Goal: Communication & Community: Answer question/provide support

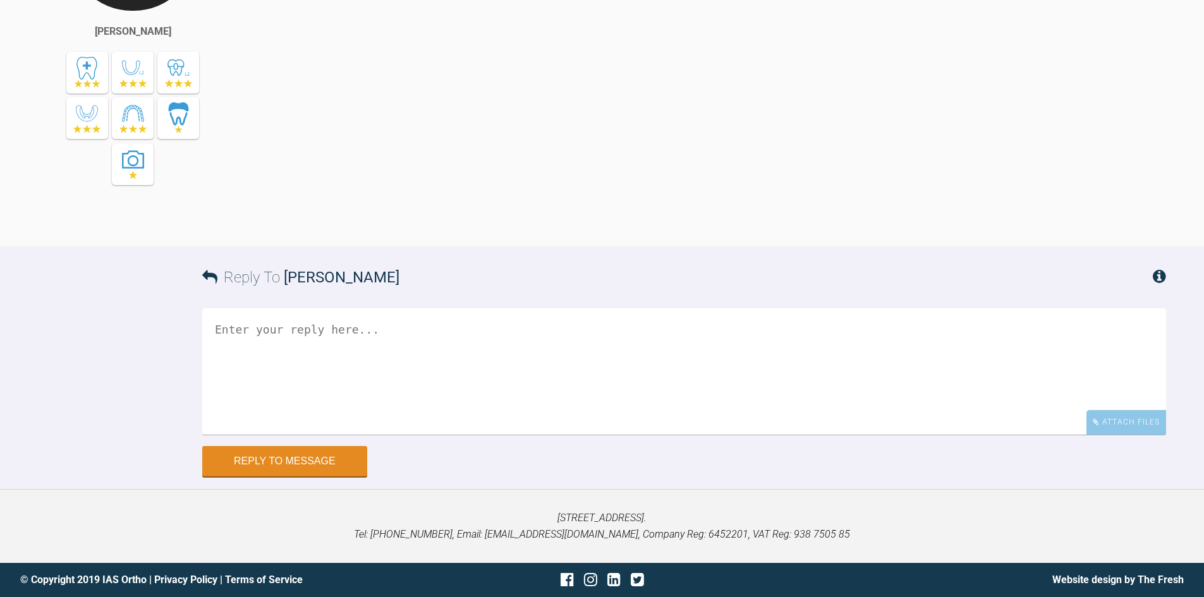
scroll to position [9260, 0]
drag, startPoint x: 574, startPoint y: 467, endPoint x: 561, endPoint y: 460, distance: 15.0
click at [574, 435] on textarea at bounding box center [684, 371] width 964 height 126
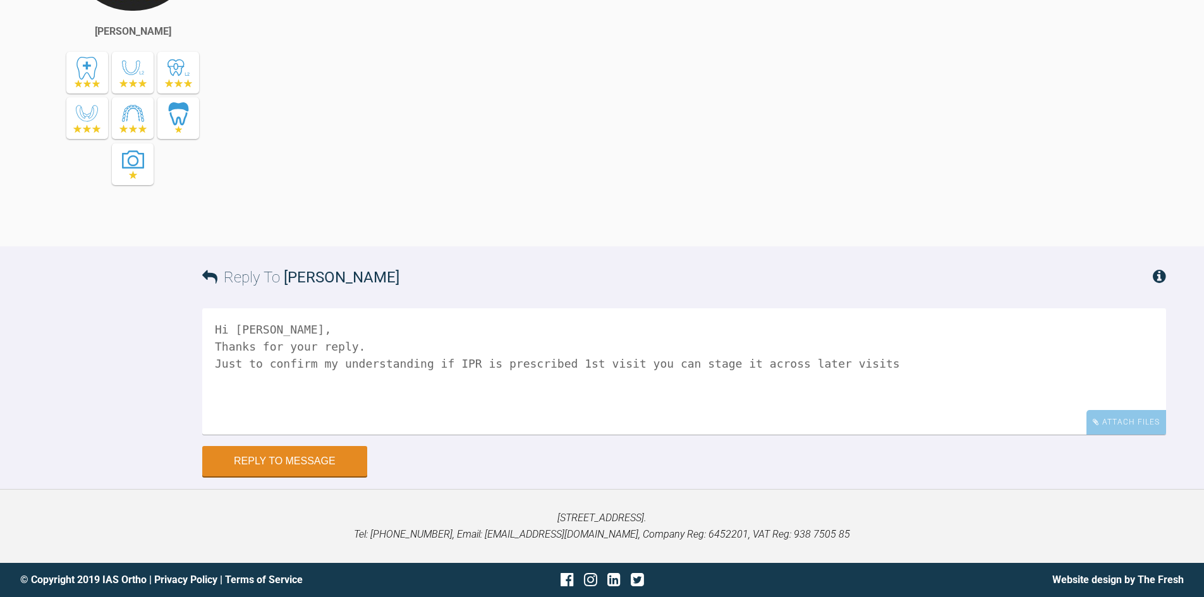
drag, startPoint x: 879, startPoint y: 467, endPoint x: 886, endPoint y: 462, distance: 8.6
click at [886, 435] on textarea "Hi Kelly, Thanks for your reply. Just to confirm my understanding if IPR is pre…" at bounding box center [684, 371] width 964 height 126
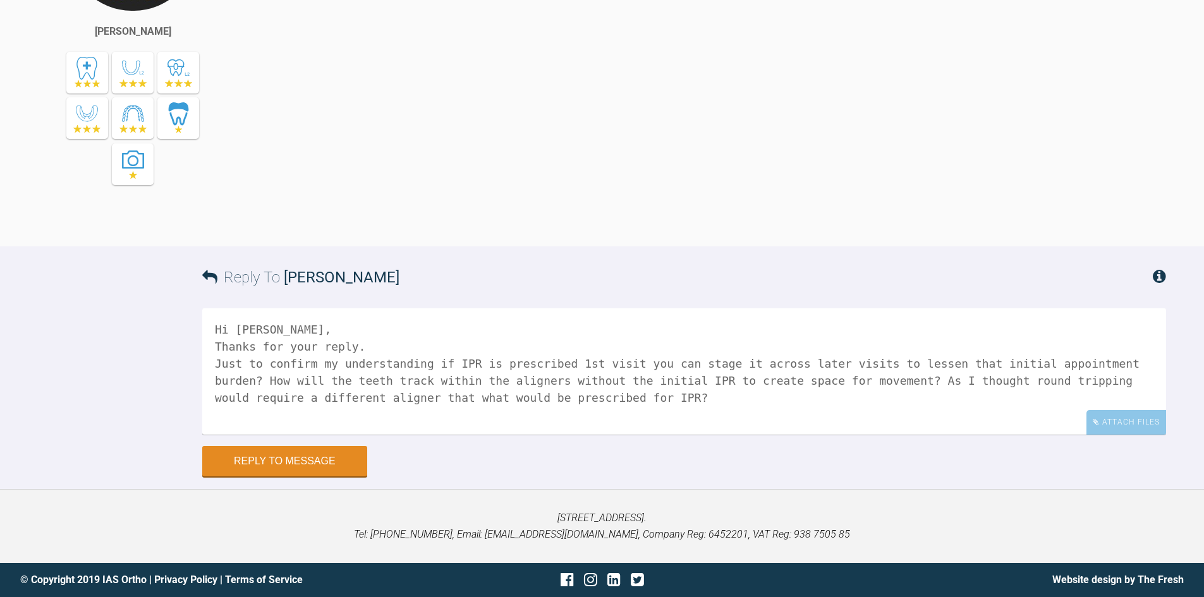
click at [263, 435] on textarea "Hi Kelly, Thanks for your reply. Just to confirm my understanding if IPR is pre…" at bounding box center [684, 371] width 964 height 126
click at [314, 435] on textarea "Hi Kelly, Thanks for your reply. Just to confirm my understanding if IPR is pre…" at bounding box center [684, 371] width 964 height 126
click at [348, 435] on textarea "Hi Kelly, Thanks for your reply. Just to confirm my understanding if IPR is pre…" at bounding box center [684, 371] width 964 height 126
click at [555, 435] on textarea "Hi Kelly, Thanks for your reply. Just to confirm my understanding if IPR is pre…" at bounding box center [684, 371] width 964 height 126
click at [600, 435] on textarea "Hi Kelly, Thanks for your reply. Just to confirm my understanding if IPR is pre…" at bounding box center [684, 371] width 964 height 126
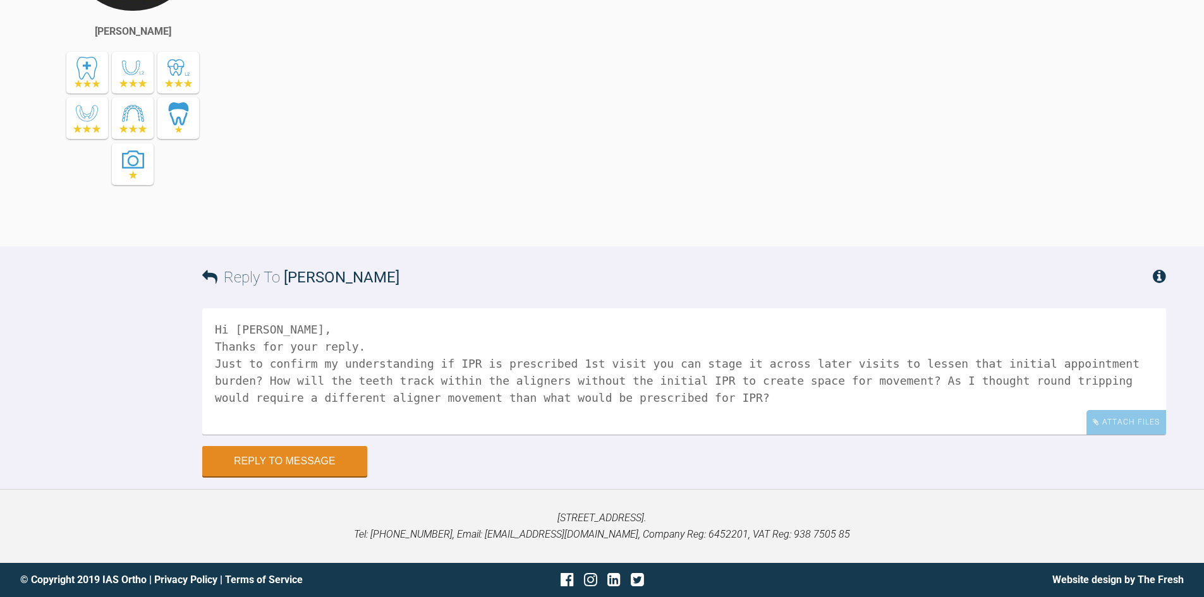
scroll to position [9323, 0]
click at [665, 435] on textarea "Hi Kelly, Thanks for your reply. Just to confirm my understanding if IPR is pre…" at bounding box center [684, 371] width 964 height 126
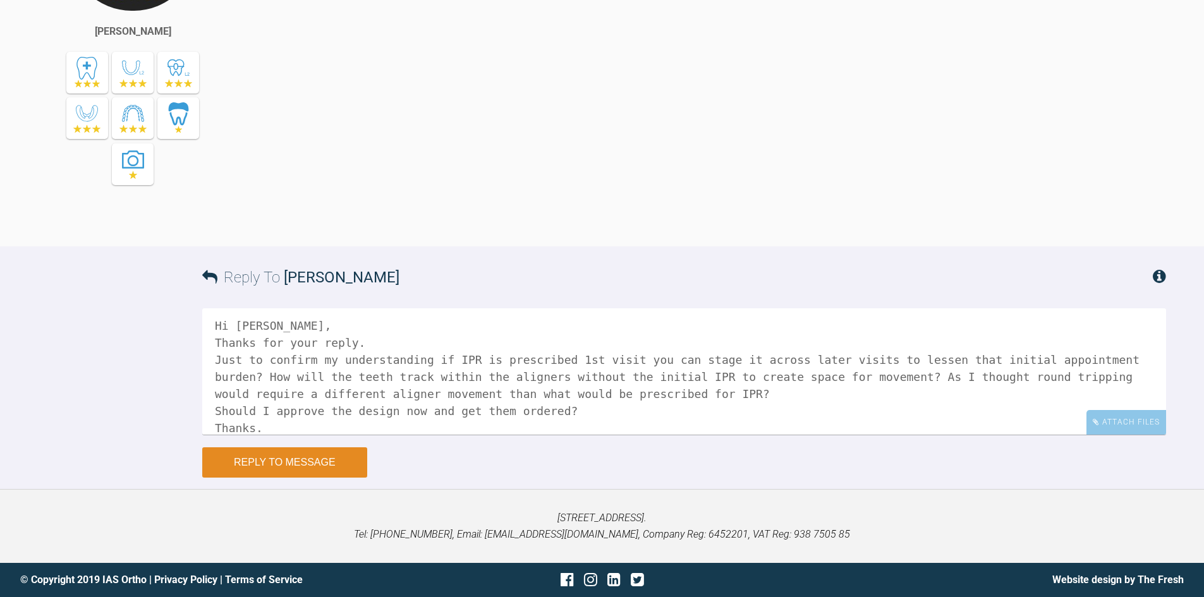
type textarea "Hi [PERSON_NAME], Thanks for your reply. Just to confirm my understanding if IP…"
drag, startPoint x: 319, startPoint y: 459, endPoint x: 313, endPoint y: 437, distance: 22.8
click at [319, 458] on button "Reply to Message" at bounding box center [284, 462] width 165 height 30
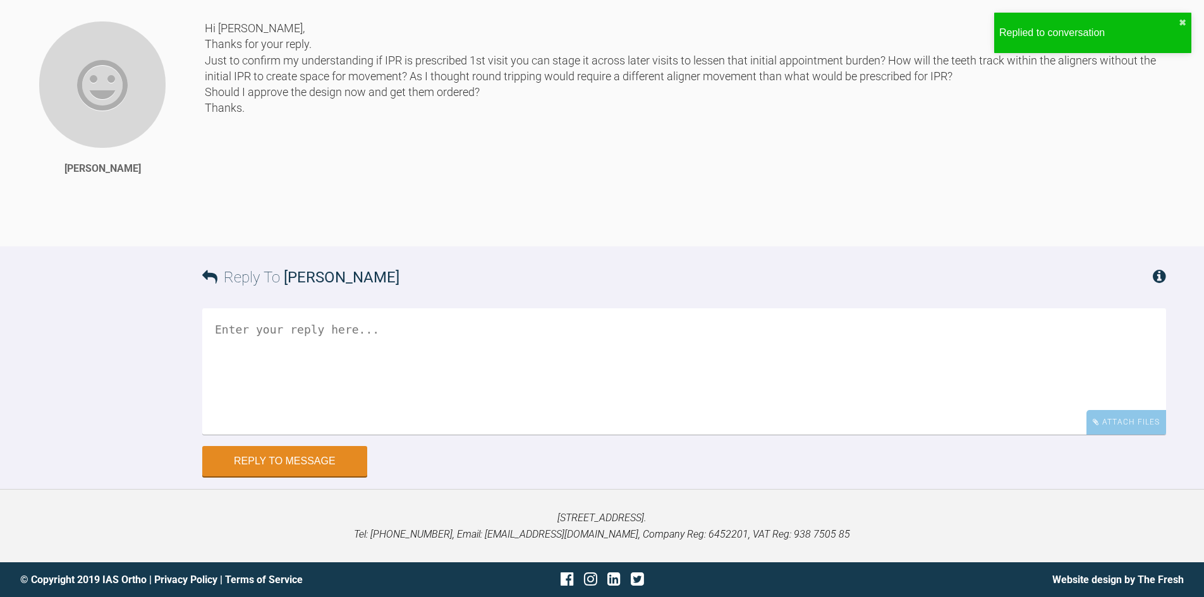
scroll to position [9710, 0]
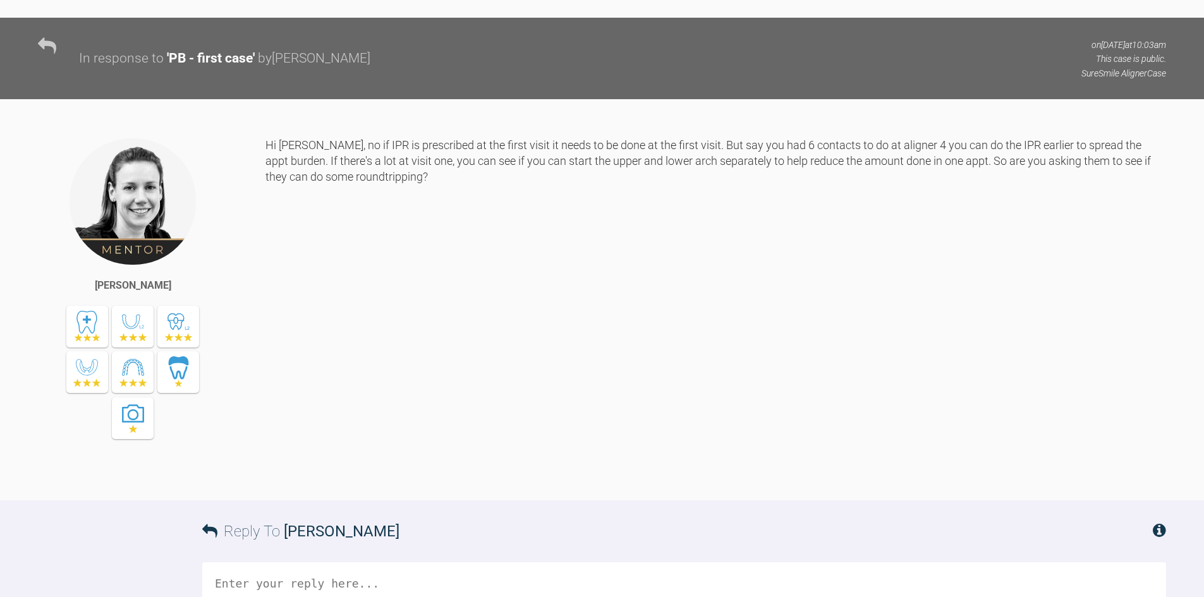
scroll to position [9207, 0]
